Goal: Task Accomplishment & Management: Use online tool/utility

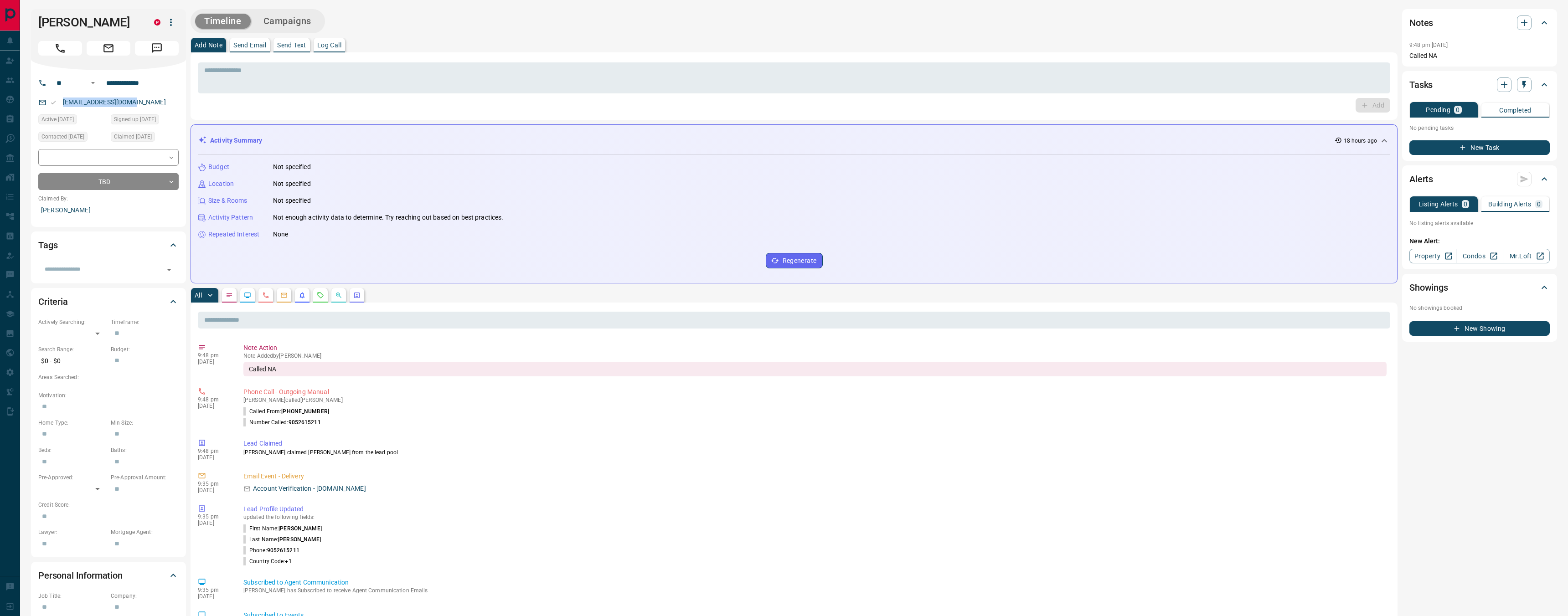
drag, startPoint x: 148, startPoint y: 101, endPoint x: 62, endPoint y: 99, distance: 86.0
click at [62, 99] on div "[EMAIL_ADDRESS][DOMAIN_NAME]" at bounding box center [108, 102] width 140 height 15
copy link "[EMAIL_ADDRESS][DOMAIN_NAME]"
click at [399, 67] on textarea at bounding box center [794, 78] width 1180 height 23
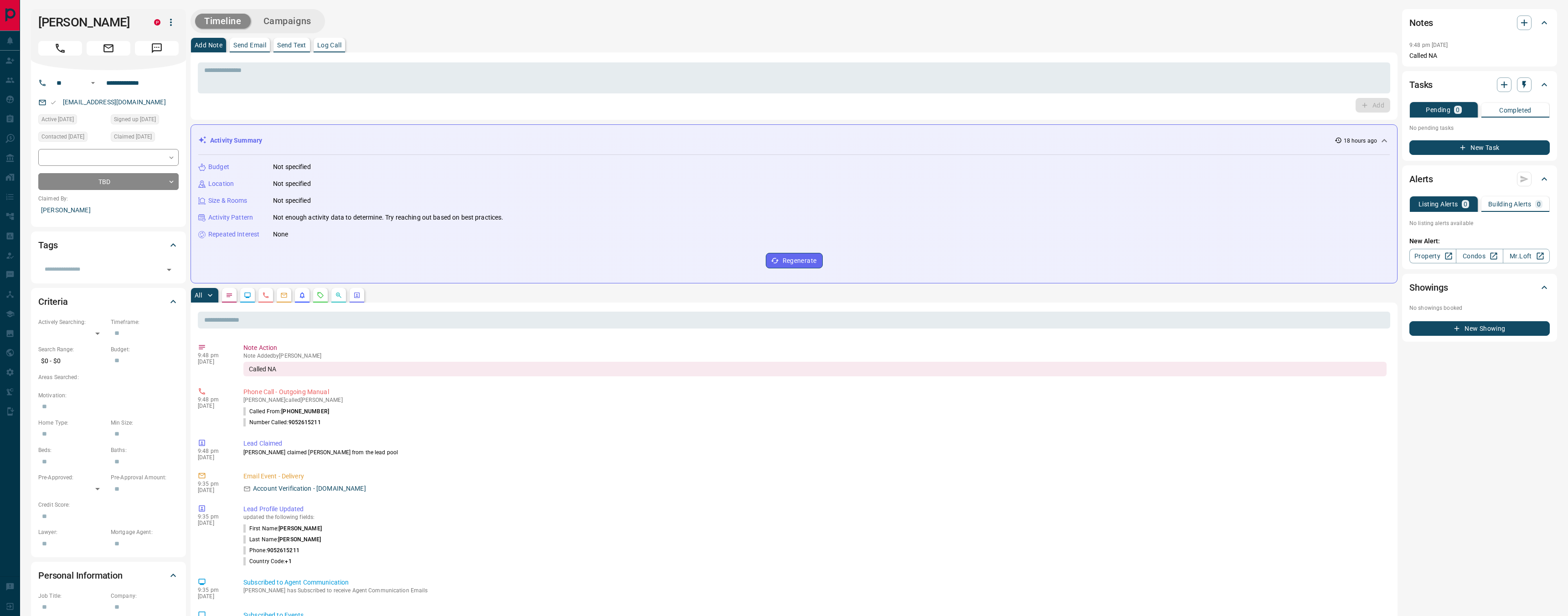
click at [175, 17] on icon "button" at bounding box center [171, 23] width 11 height 11
click at [162, 36] on li "Reassign Lead" at bounding box center [146, 40] width 78 height 13
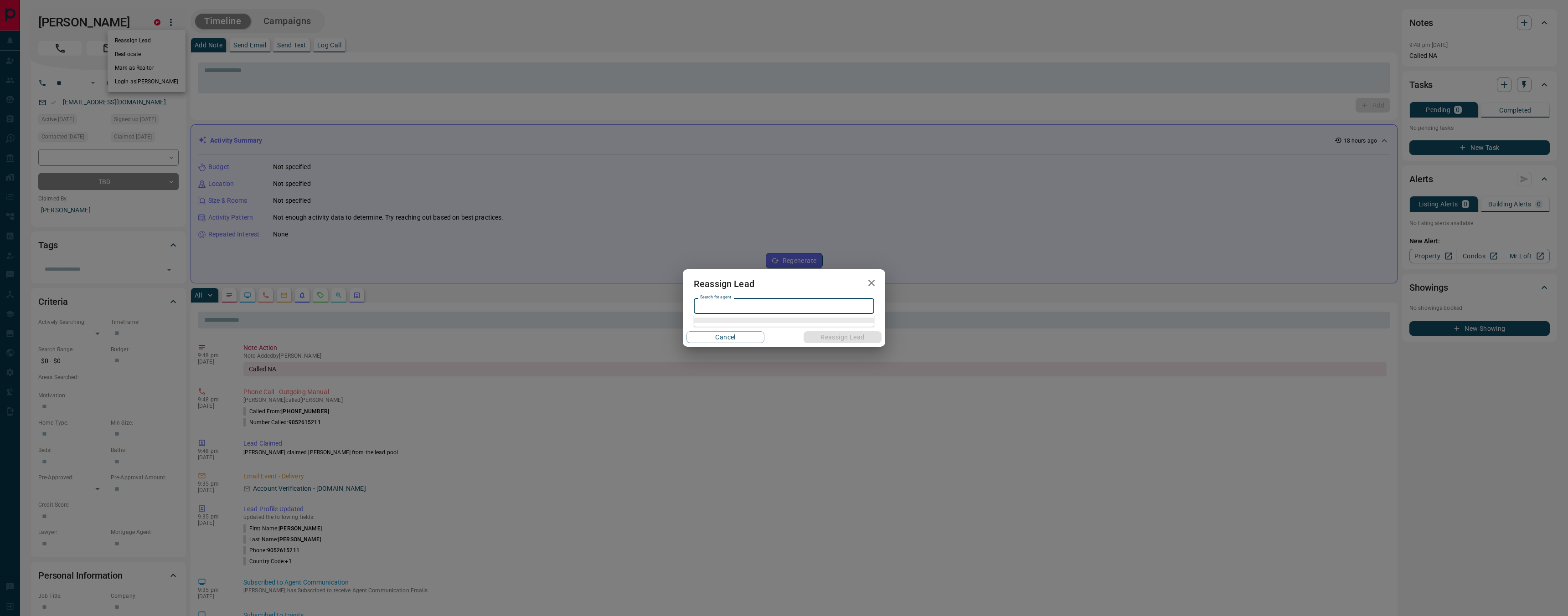
click at [732, 310] on input "Search for agent" at bounding box center [783, 306] width 174 height 10
click at [746, 324] on li "[PERSON_NAME]" at bounding box center [784, 324] width 180 height 13
type input "**********"
click at [837, 340] on button "Reassign Lead" at bounding box center [843, 337] width 78 height 12
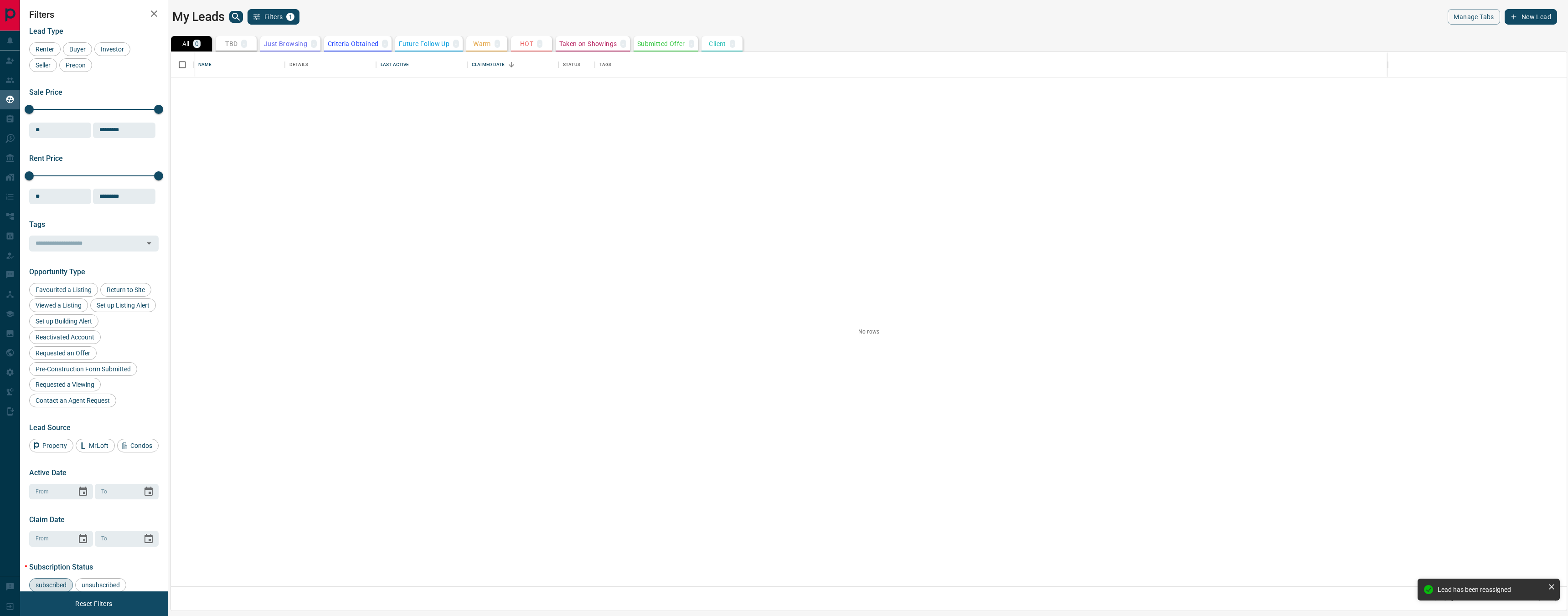
scroll to position [535, 1396]
